Goal: Find specific page/section: Find specific page/section

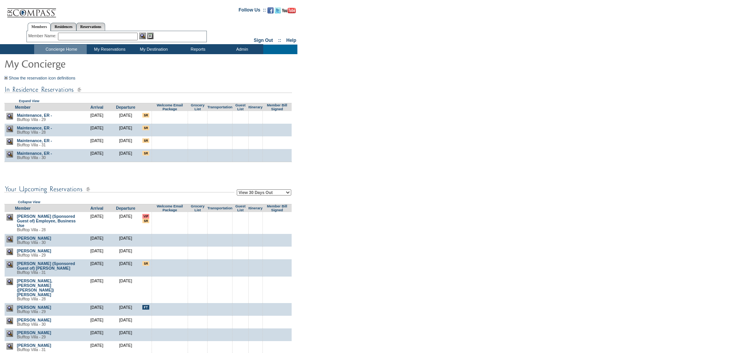
scroll to position [38, 0]
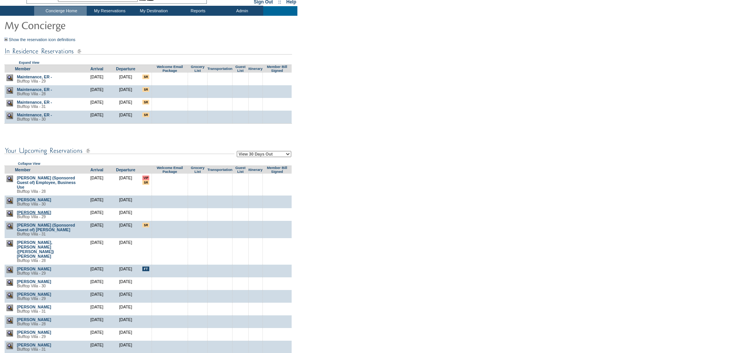
drag, startPoint x: 55, startPoint y: 219, endPoint x: 18, endPoint y: 219, distance: 37.2
click at [16, 219] on td "[PERSON_NAME] Blufftop Villa - 29" at bounding box center [49, 214] width 68 height 13
copy link "[PERSON_NAME]"
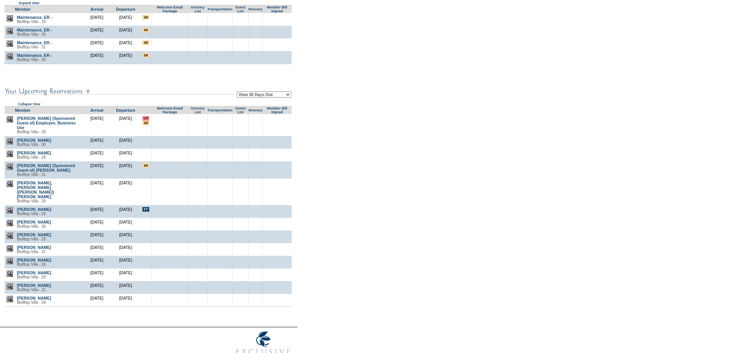
scroll to position [115, 0]
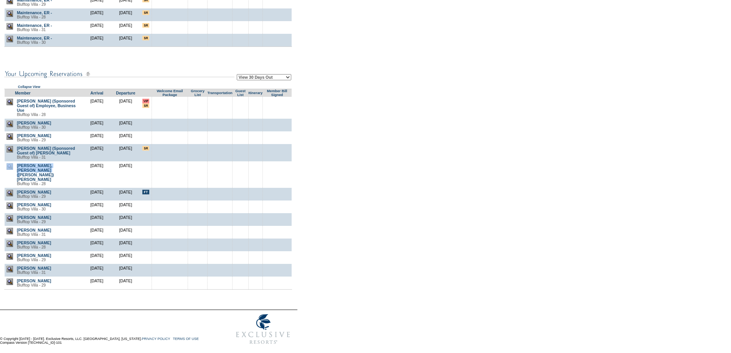
drag, startPoint x: 30, startPoint y: 181, endPoint x: 15, endPoint y: 175, distance: 15.7
click at [15, 175] on tr "[PERSON_NAME], [PERSON_NAME] ([PERSON_NAME]) [PERSON_NAME] Villa - 28 [DATE] [D…" at bounding box center [148, 174] width 288 height 26
click at [38, 181] on td "[PERSON_NAME], [PERSON_NAME] ([PERSON_NAME]) [PERSON_NAME] Blufftop Villa - 28" at bounding box center [49, 174] width 68 height 26
drag, startPoint x: 35, startPoint y: 182, endPoint x: 17, endPoint y: 178, distance: 19.3
click at [17, 178] on td "[PERSON_NAME], [PERSON_NAME] ([PERSON_NAME]) [PERSON_NAME] Blufftop Villa - 28" at bounding box center [49, 174] width 68 height 26
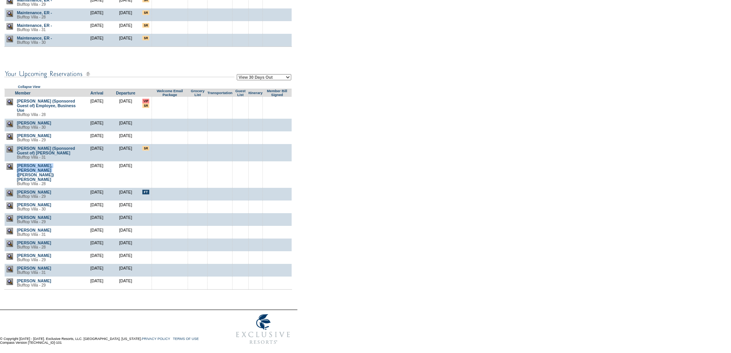
copy link "[PERSON_NAME], [PERSON_NAME] ([PERSON_NAME]) [PERSON_NAME]"
drag, startPoint x: 53, startPoint y: 195, endPoint x: 17, endPoint y: 197, distance: 36.1
click at [17, 197] on td "[PERSON_NAME] Villa - 29" at bounding box center [49, 194] width 68 height 13
copy link "[PERSON_NAME]"
click at [33, 194] on link "[PERSON_NAME]" at bounding box center [34, 192] width 34 height 5
